Goal: Transaction & Acquisition: Purchase product/service

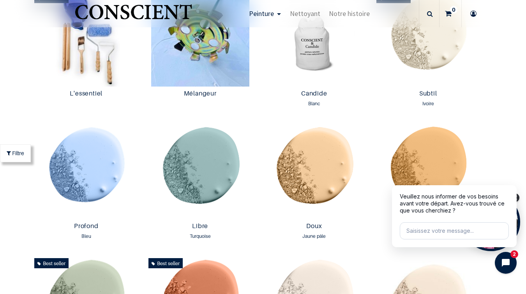
scroll to position [472, 0]
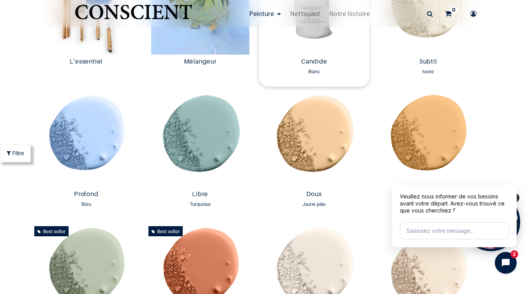
click at [320, 46] on img at bounding box center [314, 6] width 110 height 97
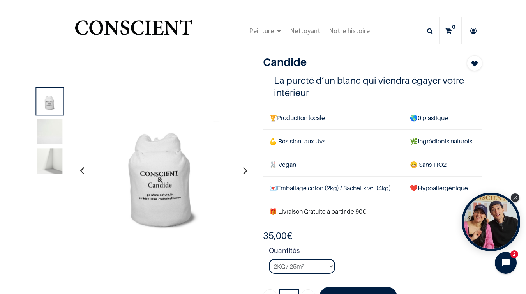
click at [249, 171] on button "button" at bounding box center [245, 170] width 12 height 29
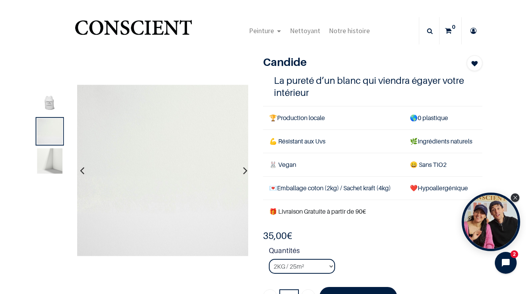
click at [249, 171] on button "button" at bounding box center [245, 170] width 12 height 29
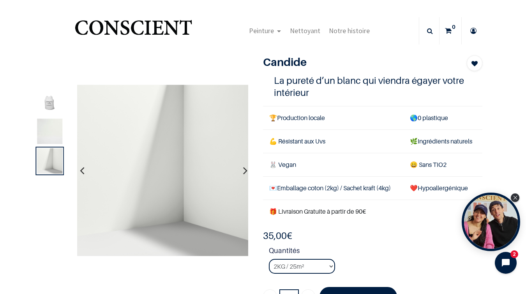
click at [249, 171] on button "button" at bounding box center [245, 170] width 12 height 29
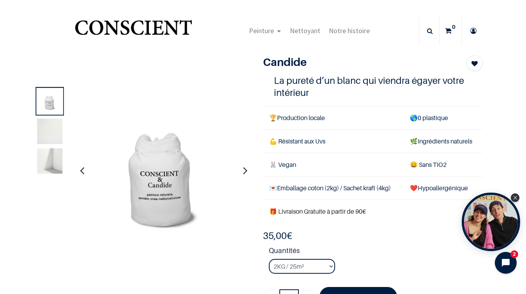
click at [249, 171] on button "button" at bounding box center [245, 170] width 12 height 29
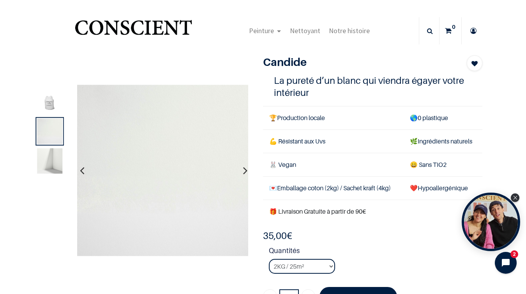
click at [249, 171] on button "button" at bounding box center [245, 170] width 12 height 29
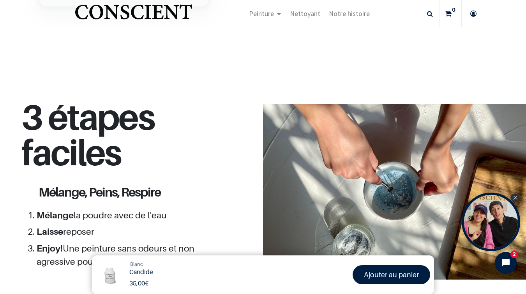
scroll to position [604, 0]
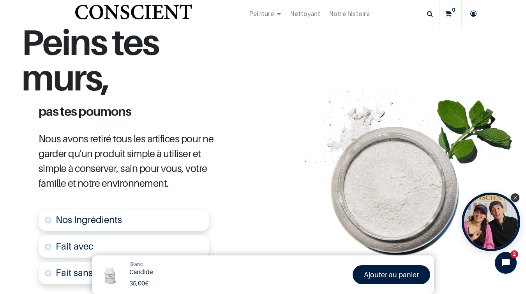
scroll to position [112, 0]
